Goal: Task Accomplishment & Management: Complete application form

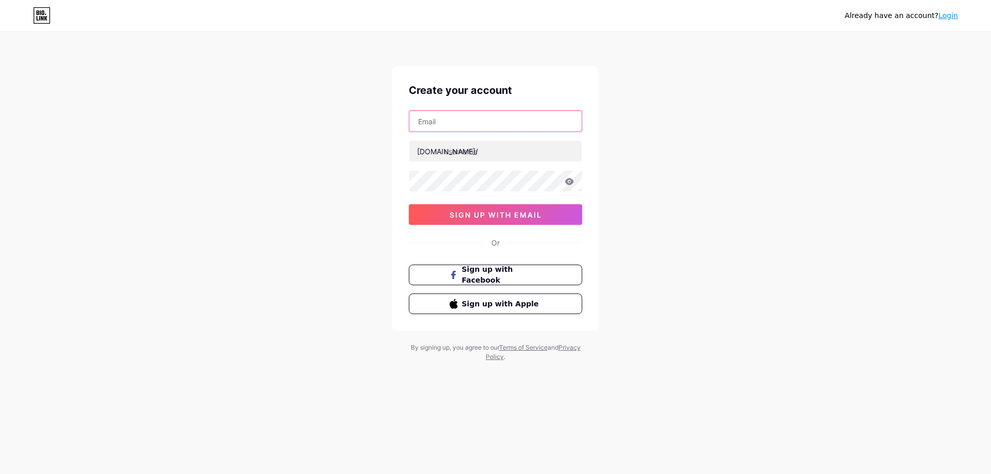
click at [440, 118] on input "text" at bounding box center [495, 121] width 172 height 21
type input "alexandra.hemm@gmx.de"
click at [469, 150] on input "text" at bounding box center [495, 151] width 172 height 21
paste input "https://allmylinks.com/lotusbluete"
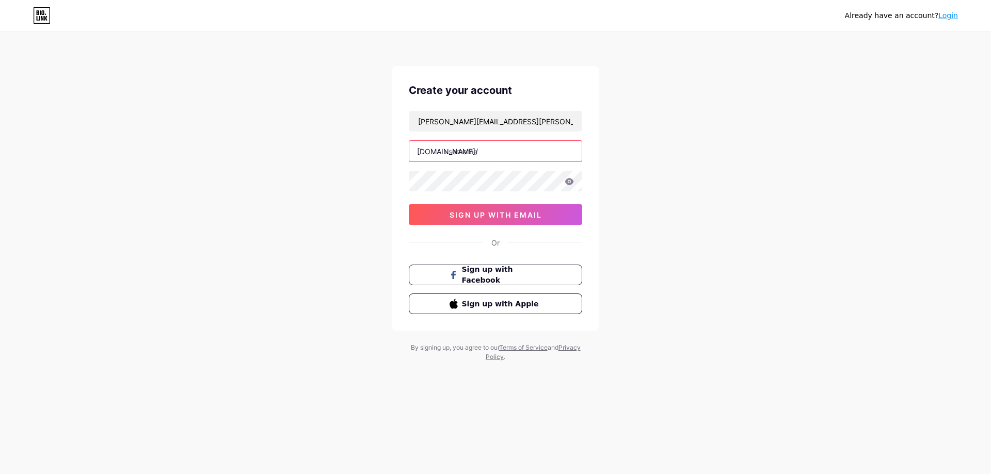
type input "https://allmylinks.com/lotusbluete"
drag, startPoint x: 565, startPoint y: 150, endPoint x: 444, endPoint y: 149, distance: 120.8
click at [444, 149] on input "https://allmylinks.com/lotusbluete" at bounding box center [495, 151] width 172 height 21
paste input "lotusbluete"
type input "lotusbluete"
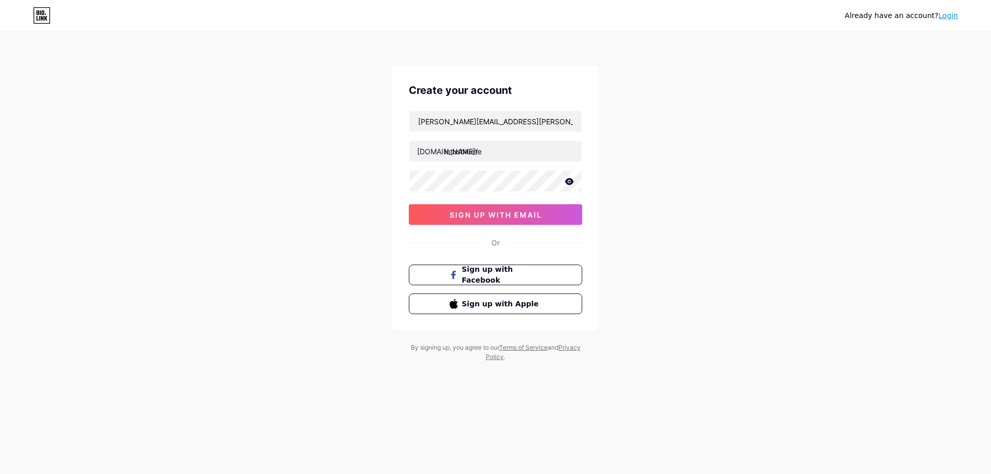
click at [569, 183] on icon at bounding box center [569, 181] width 9 height 7
click at [511, 214] on span "sign up with email" at bounding box center [496, 215] width 92 height 9
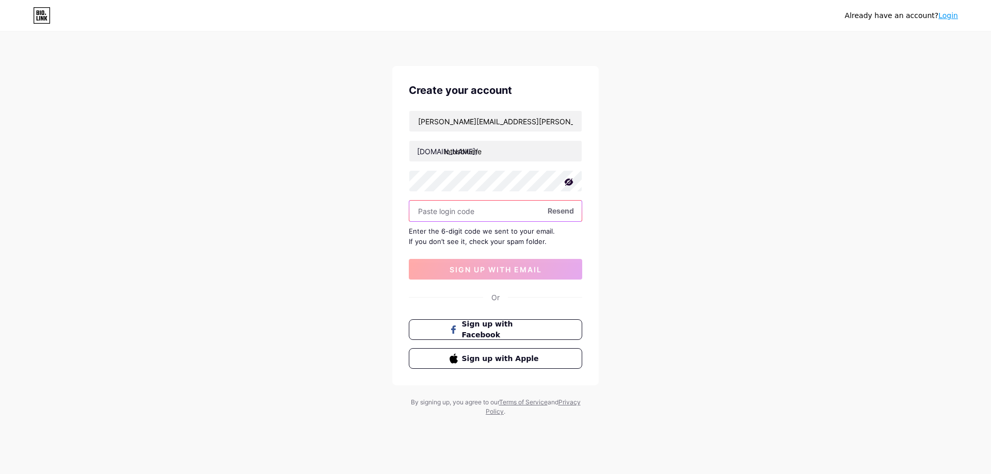
paste input "697282"
type input "697282"
click at [493, 270] on span "sign up with email" at bounding box center [496, 269] width 92 height 9
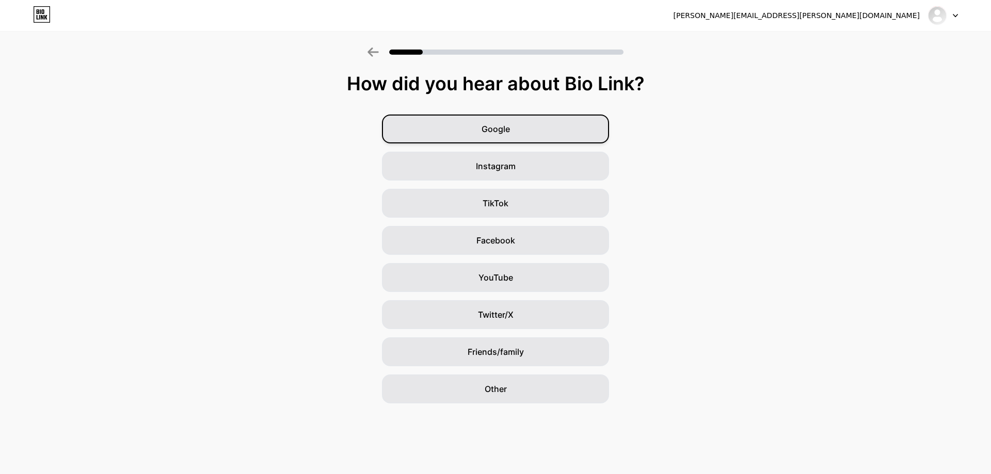
click at [528, 137] on div "Google" at bounding box center [495, 129] width 227 height 29
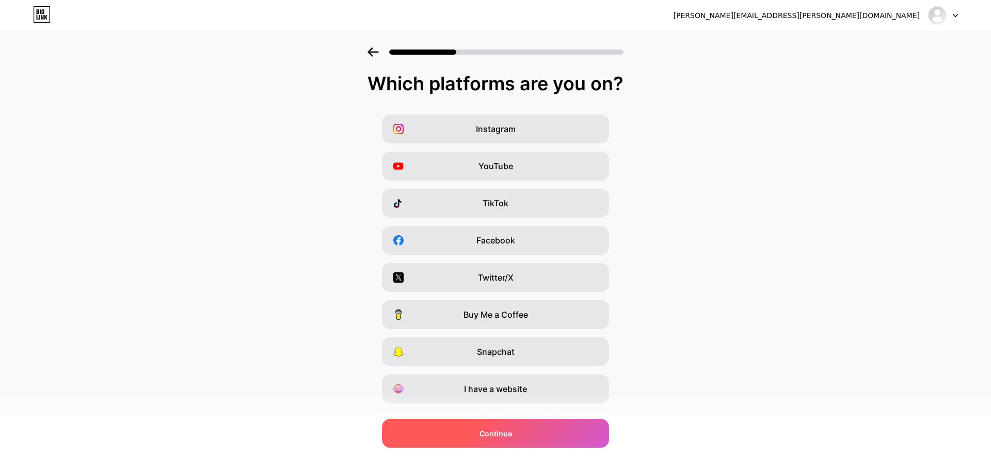
click at [449, 426] on div "Continue" at bounding box center [495, 433] width 227 height 29
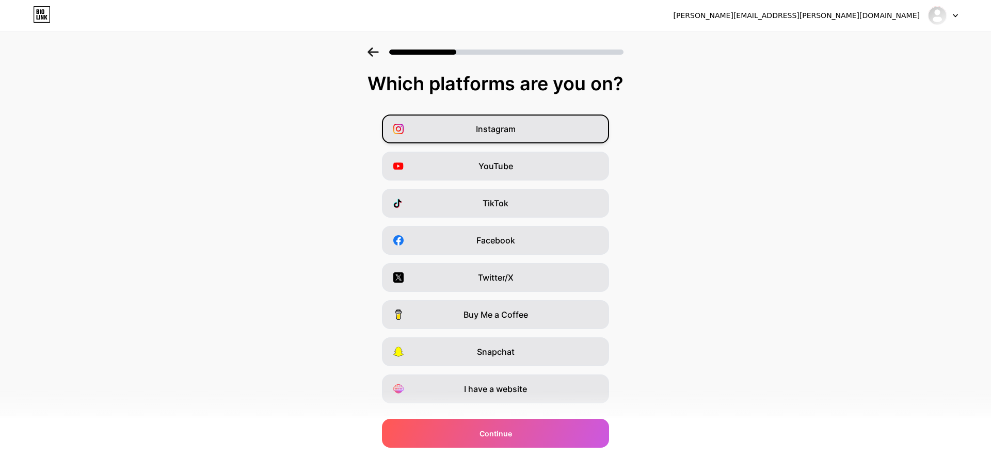
click at [481, 127] on span "Instagram" at bounding box center [496, 129] width 40 height 12
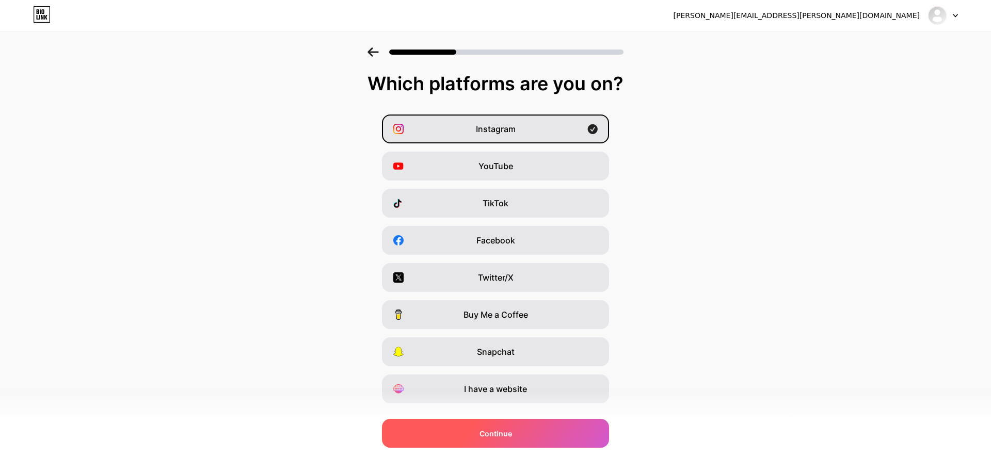
click at [488, 439] on div "Continue" at bounding box center [495, 433] width 227 height 29
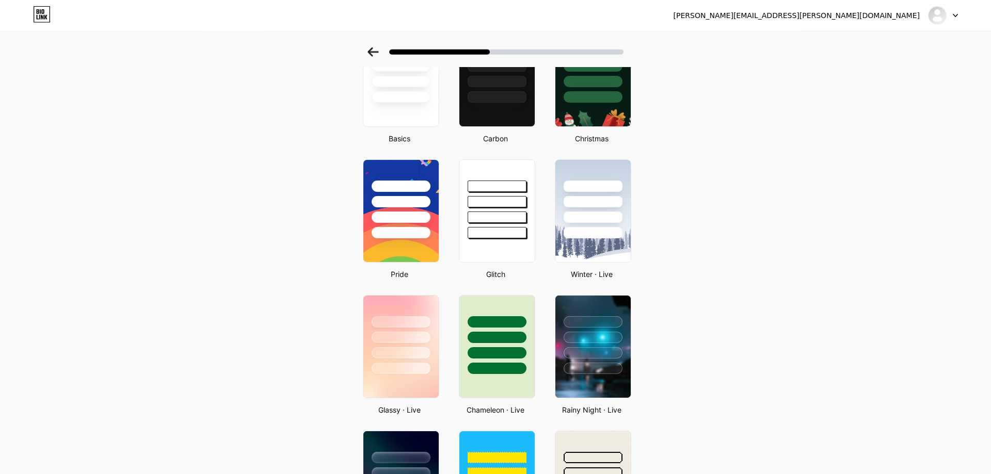
scroll to position [158, 0]
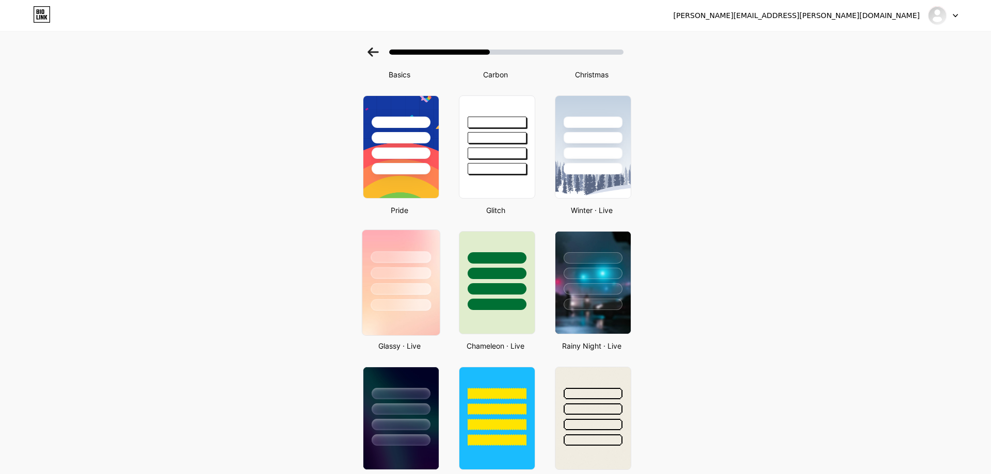
click at [411, 312] on img at bounding box center [400, 282] width 77 height 105
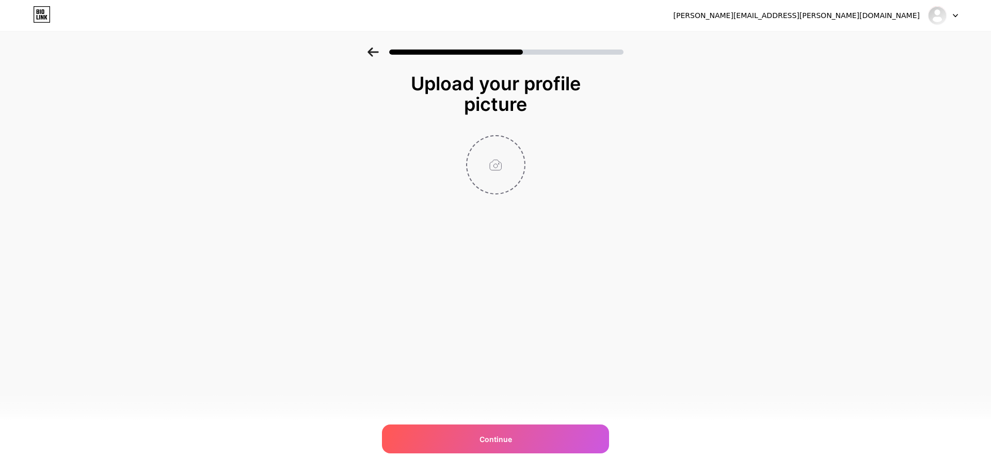
click at [503, 171] on input "file" at bounding box center [495, 164] width 57 height 57
type input "C:\fakepath\full_body_curvy_naturally_same_f (2).png"
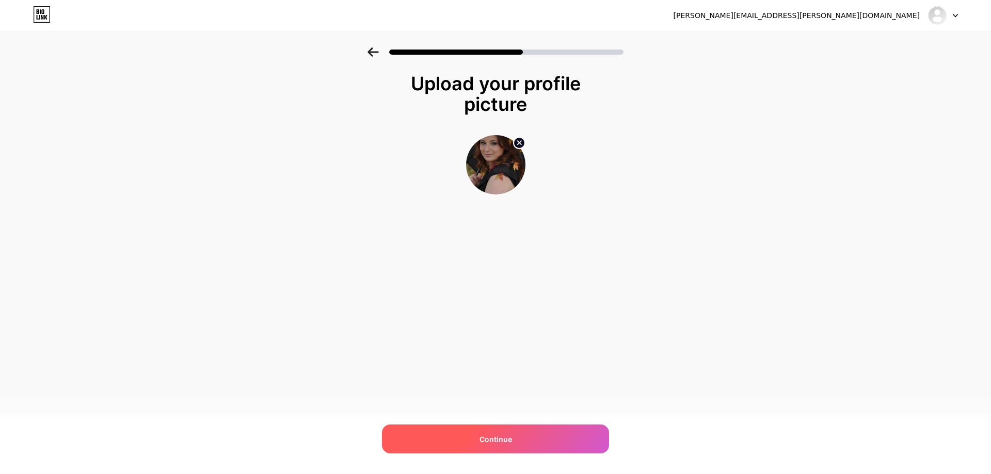
click at [509, 441] on span "Continue" at bounding box center [496, 439] width 33 height 11
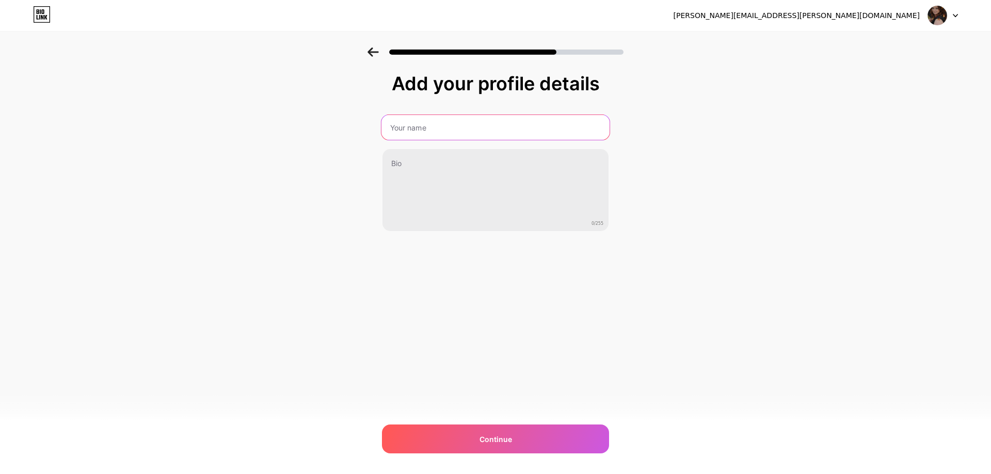
paste input "LotusNachbarin 🌸"
type input "LotusNachbarin 🌸"
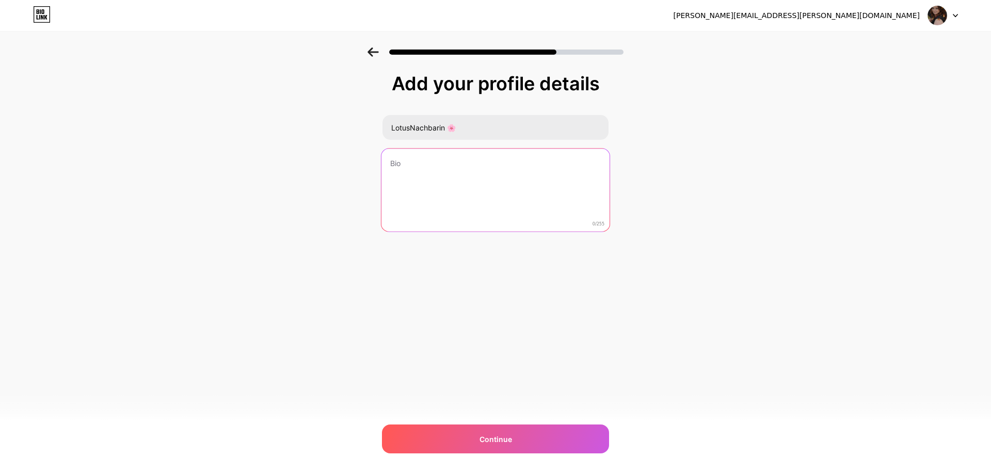
paste textarea "Ehrlich, echt & ein bisschen frech 💋 Hier bekommst du exklusive Einblicke, Clip…"
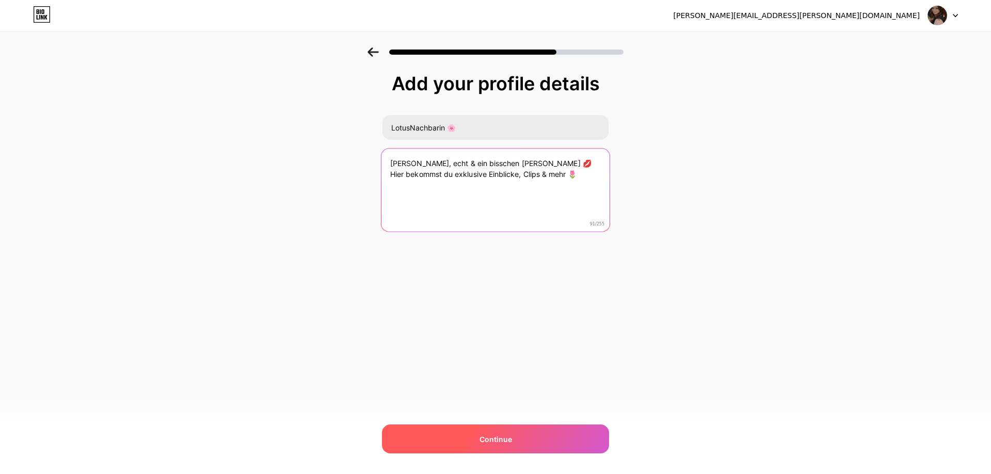
type textarea "Ehrlich, echt & ein bisschen frech 💋 Hier bekommst du exklusive Einblicke, Clip…"
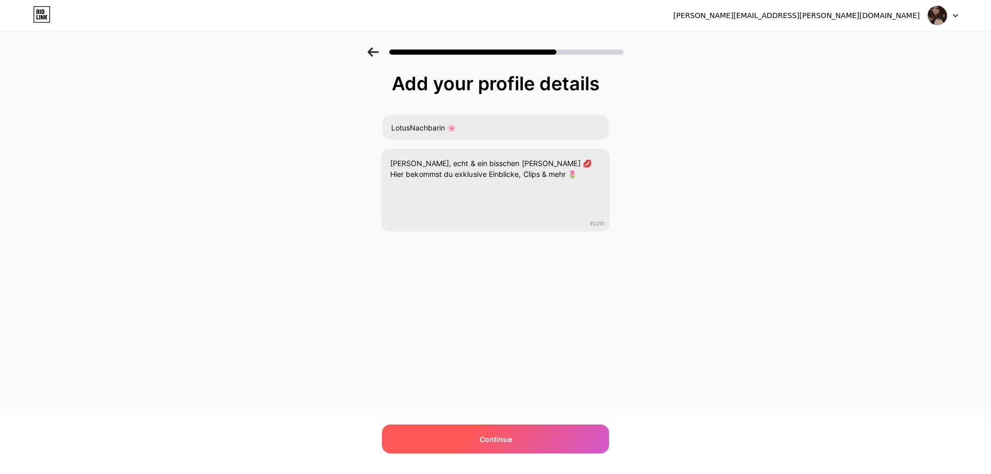
click at [514, 450] on div "Continue" at bounding box center [495, 439] width 227 height 29
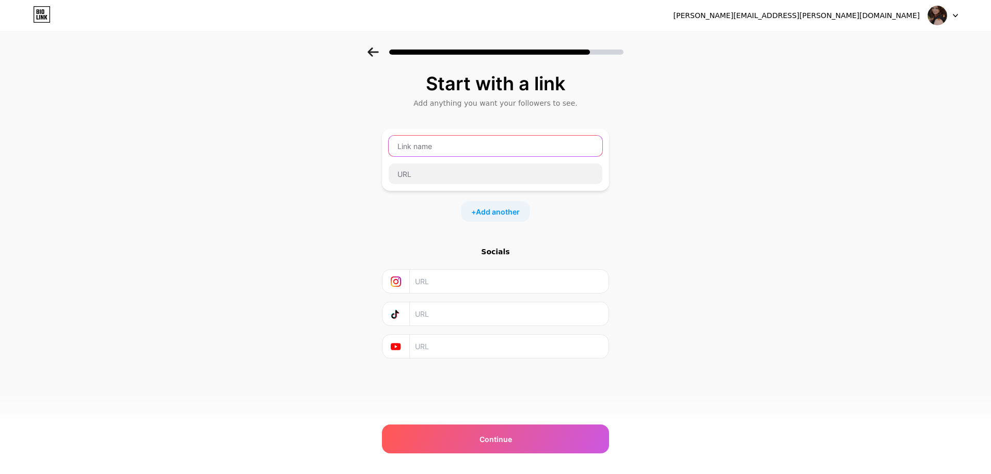
paste input "💋 Exklusive Einblicke nur hier"
type input "💋 Exklusive Einblicke nur hier"
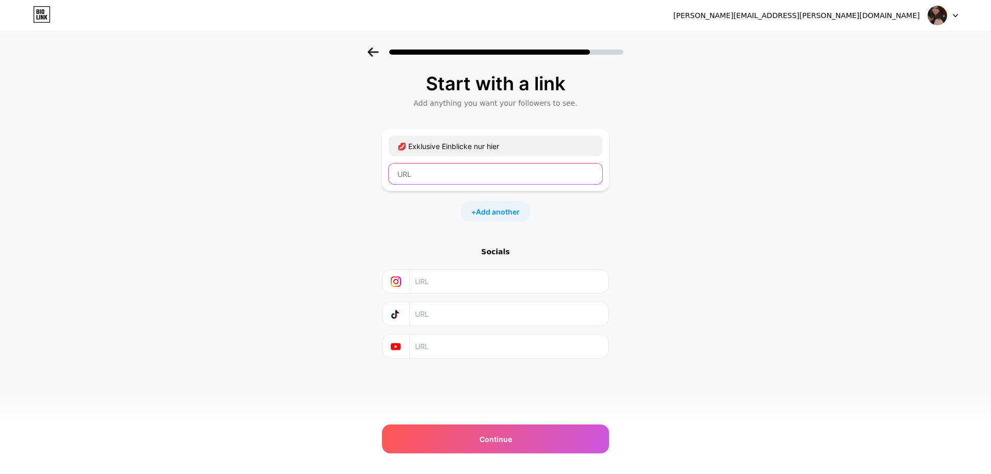
click at [410, 172] on input "text" at bounding box center [496, 174] width 214 height 21
paste input "https://allmylinks.com/lotusbluete"
type input "https://allmylinks.com/lotusbluete"
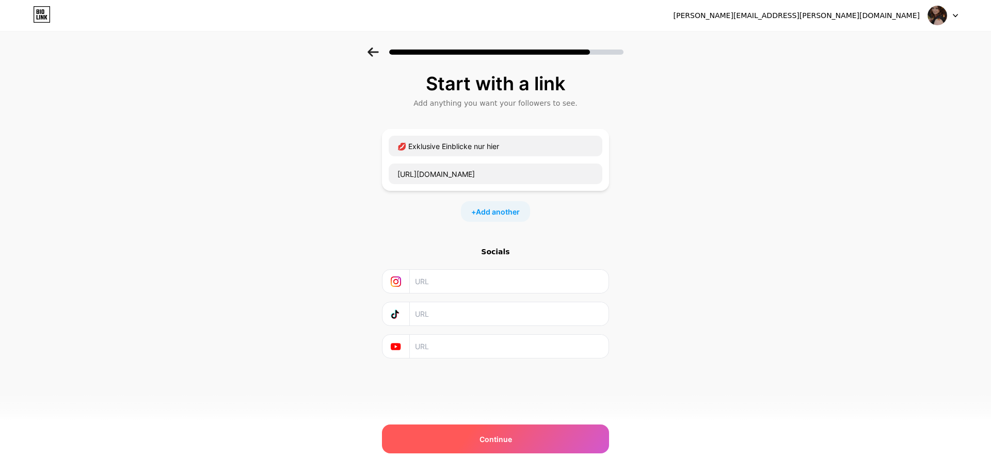
click at [471, 434] on div "Continue" at bounding box center [495, 439] width 227 height 29
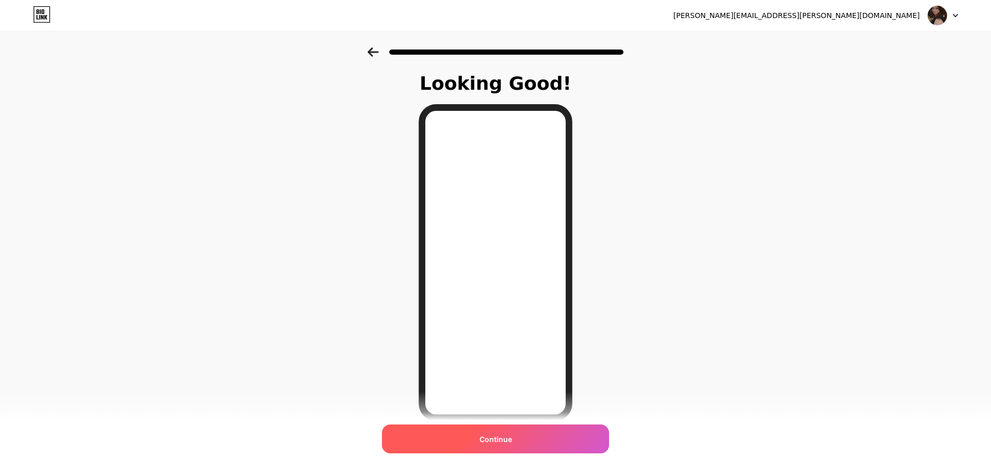
click at [544, 449] on div "Continue" at bounding box center [495, 439] width 227 height 29
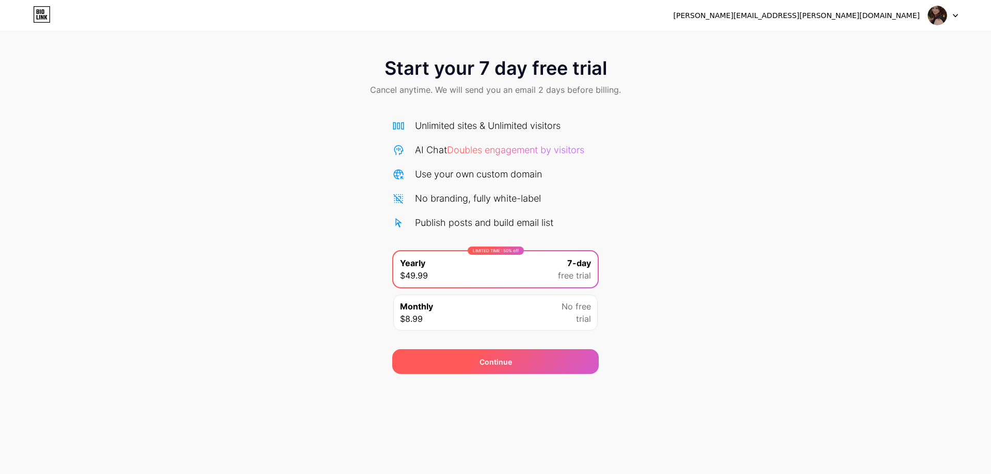
click at [526, 366] on div "Continue" at bounding box center [495, 361] width 206 height 25
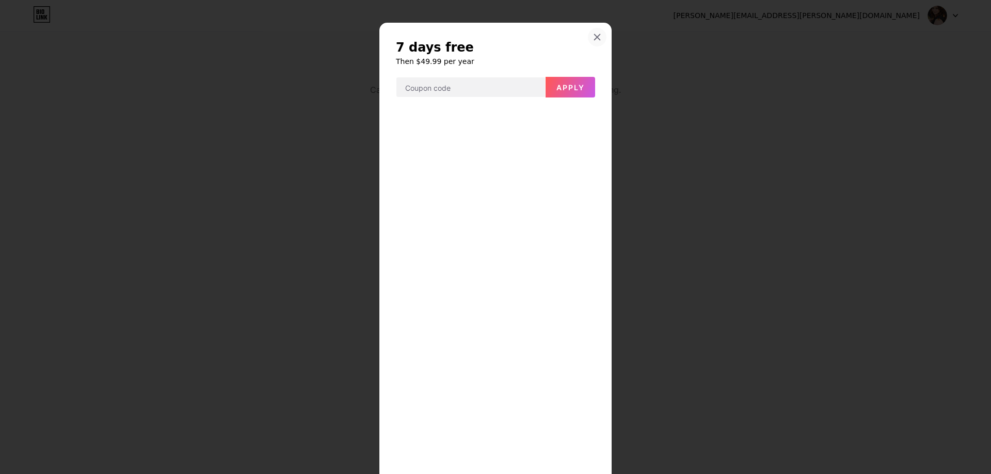
click at [597, 38] on icon at bounding box center [597, 37] width 8 height 8
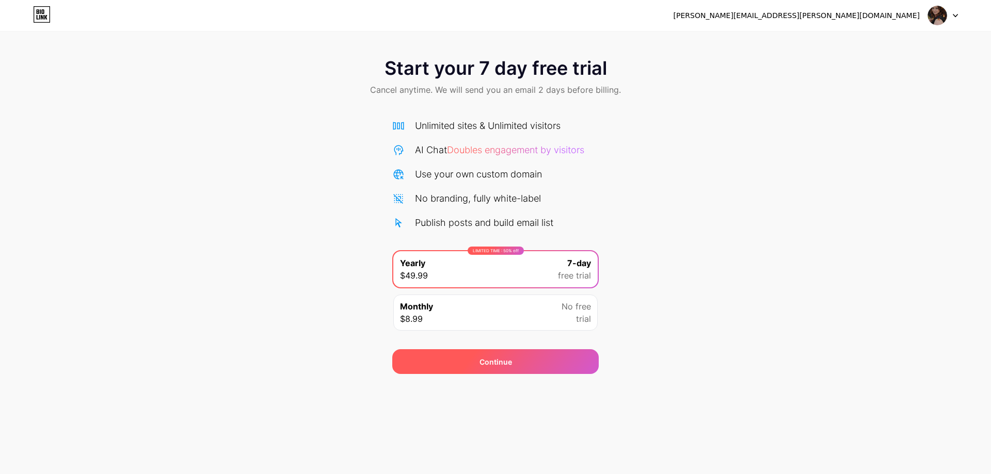
click at [510, 369] on div "Continue" at bounding box center [495, 361] width 206 height 25
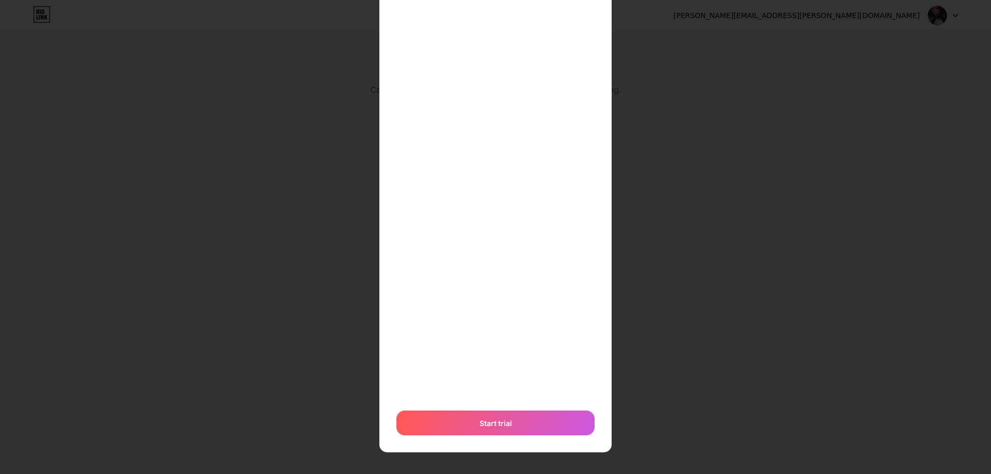
scroll to position [125, 0]
